Goal: Task Accomplishment & Management: Use online tool/utility

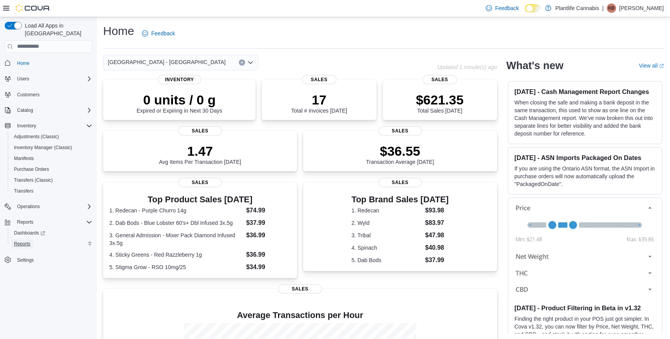
click at [30, 241] on span "Reports" at bounding box center [22, 244] width 16 height 6
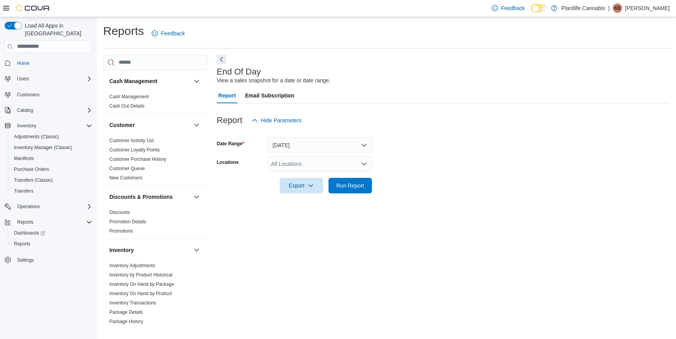
click at [315, 161] on div "All Locations" at bounding box center [320, 164] width 104 height 16
type input "****"
drag, startPoint x: 336, startPoint y: 178, endPoint x: 393, endPoint y: 173, distance: 56.9
click at [336, 178] on span "Edmonton - Albany" at bounding box center [348, 177] width 118 height 8
drag, startPoint x: 480, startPoint y: 173, endPoint x: 374, endPoint y: 188, distance: 107.4
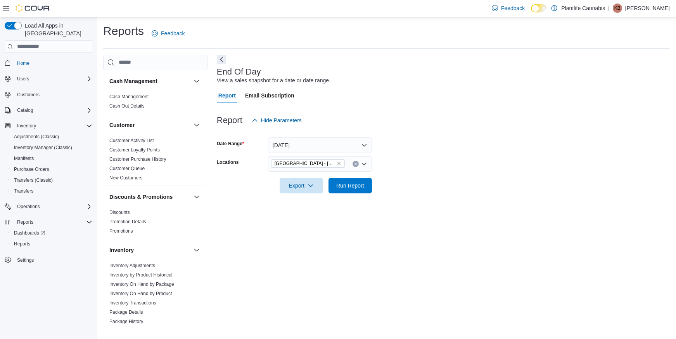
click at [479, 173] on div at bounding box center [443, 174] width 453 height 6
click at [373, 188] on form "Date Range Today Locations Edmonton - Albany Export Run Report" at bounding box center [443, 160] width 453 height 65
click at [369, 189] on button "Run Report" at bounding box center [350, 185] width 43 height 16
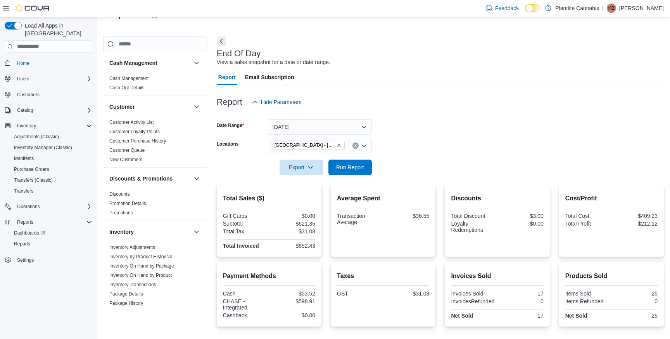
scroll to position [71, 0]
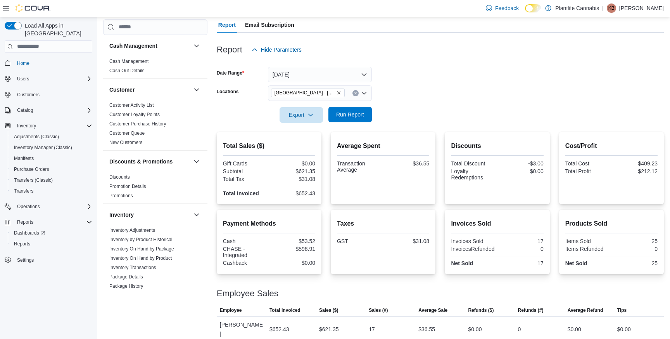
click at [356, 114] on span "Run Report" at bounding box center [350, 115] width 28 height 8
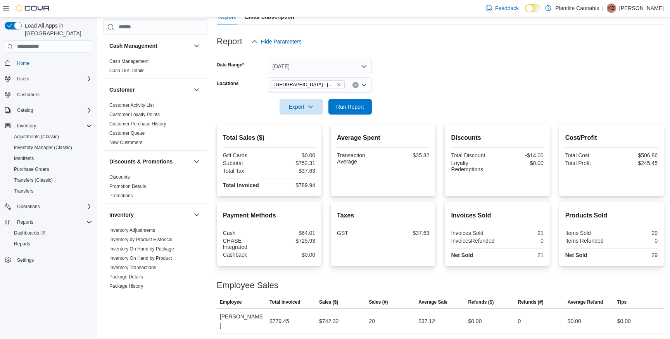
scroll to position [87, 0]
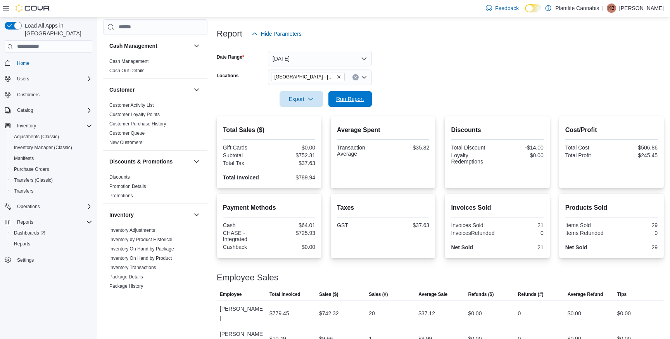
click at [365, 102] on span "Run Report" at bounding box center [350, 99] width 34 height 16
click at [302, 60] on button "Today" at bounding box center [320, 59] width 104 height 16
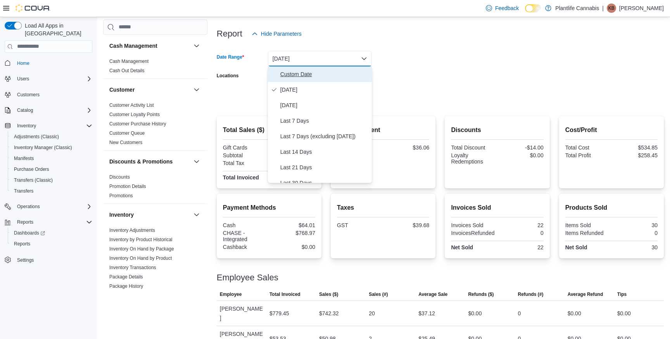
click at [302, 70] on span "Custom Date" at bounding box center [324, 73] width 88 height 9
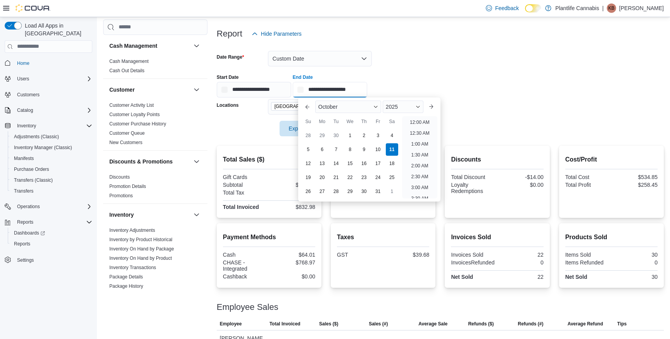
click at [352, 87] on input "**********" at bounding box center [330, 90] width 74 height 16
click at [416, 117] on li "11:00 AM" at bounding box center [420, 119] width 26 height 9
type input "**********"
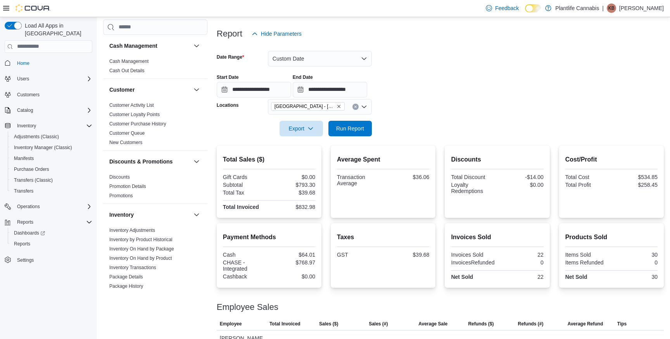
click at [360, 136] on div at bounding box center [440, 140] width 447 height 9
click at [361, 131] on span "Run Report" at bounding box center [350, 129] width 28 height 8
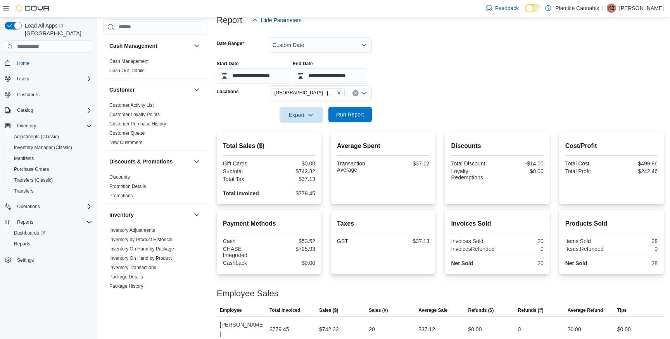
drag, startPoint x: 338, startPoint y: 114, endPoint x: 480, endPoint y: 114, distance: 142.4
click at [338, 114] on span "Run Report" at bounding box center [350, 115] width 28 height 8
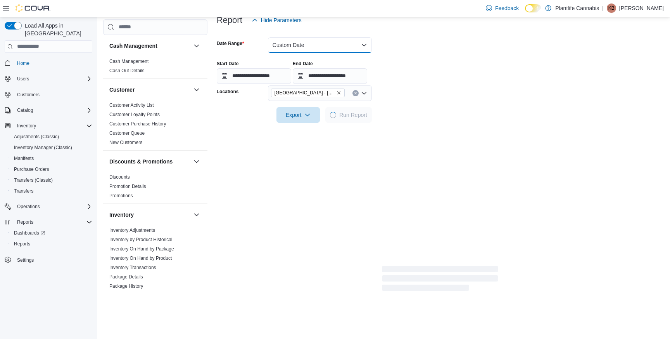
click at [343, 44] on button "Custom Date" at bounding box center [320, 45] width 104 height 16
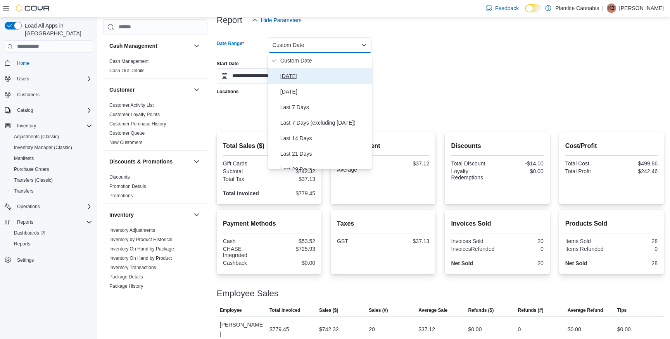
click at [329, 73] on span "Today" at bounding box center [324, 75] width 88 height 9
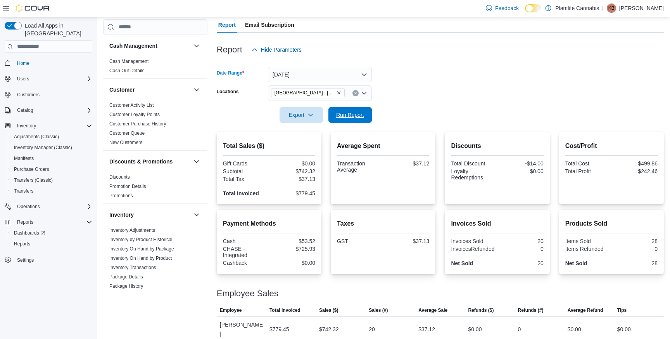
drag, startPoint x: 352, startPoint y: 111, endPoint x: 411, endPoint y: 102, distance: 60.0
click at [352, 111] on span "Run Report" at bounding box center [350, 115] width 28 height 8
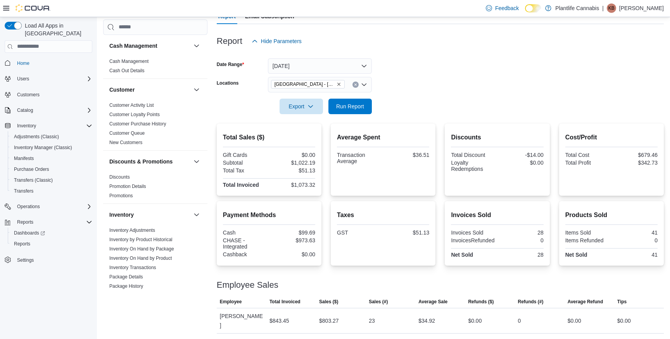
scroll to position [87, 0]
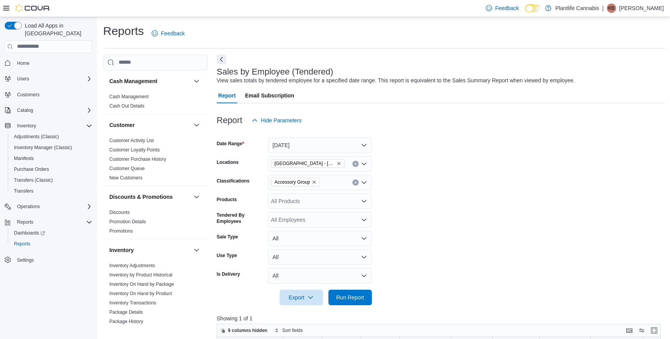
scroll to position [262, 0]
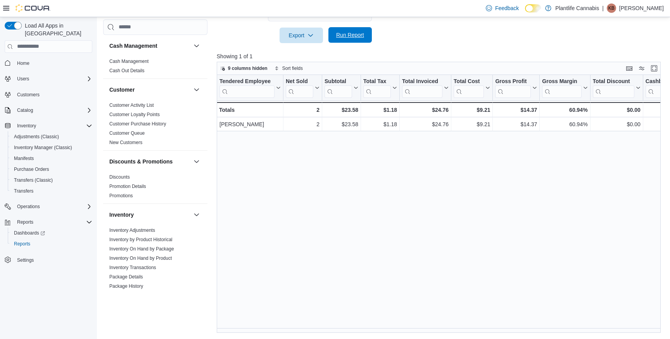
click at [353, 40] on span "Run Report" at bounding box center [350, 35] width 34 height 16
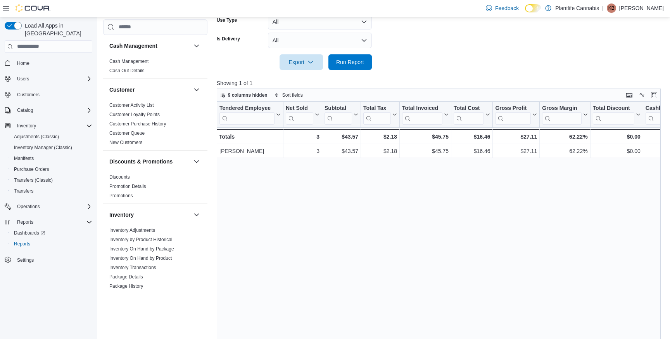
scroll to position [52, 0]
